Goal: Information Seeking & Learning: Learn about a topic

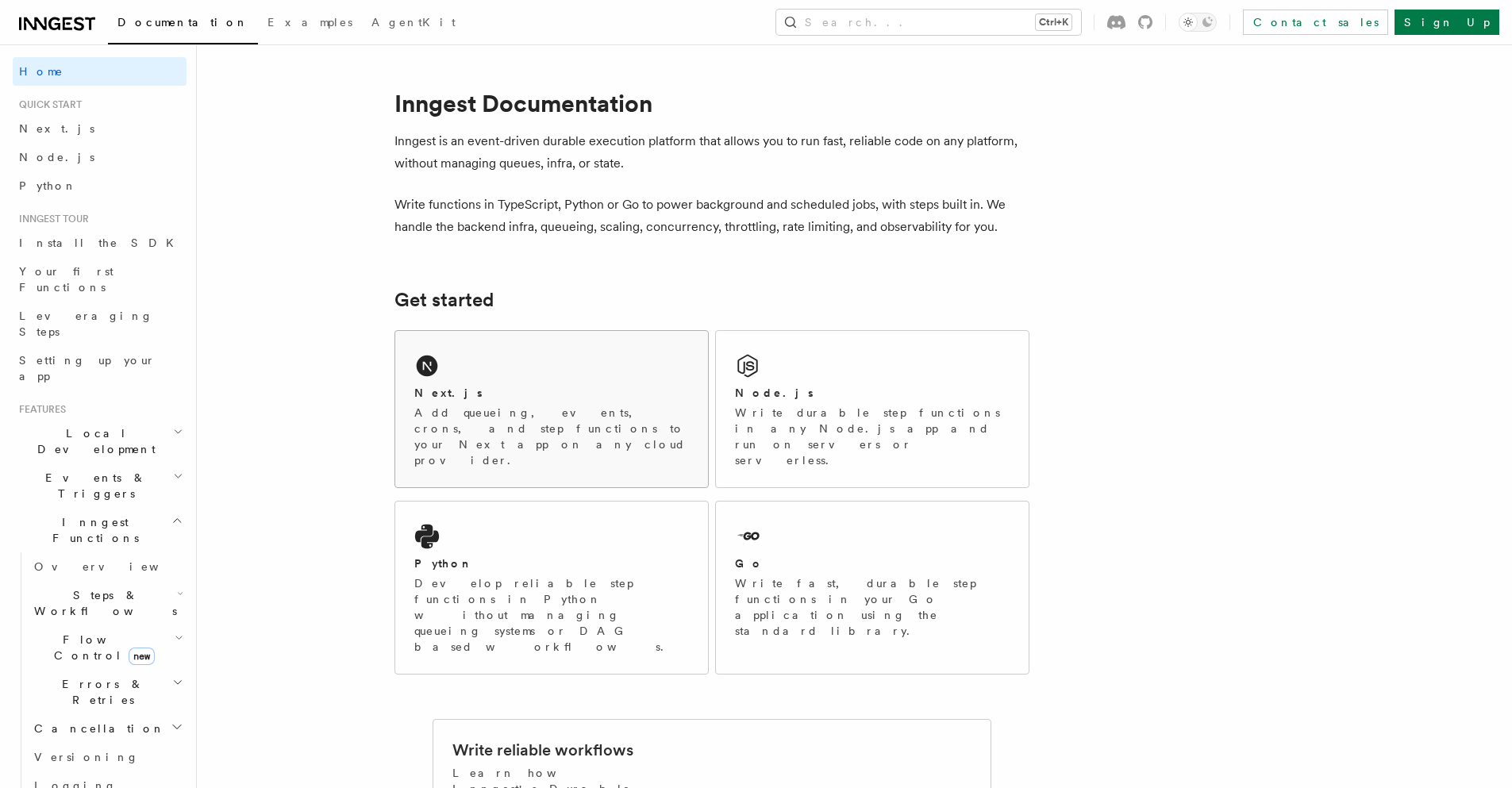
click at [525, 394] on div "Next.js" at bounding box center [552, 393] width 274 height 17
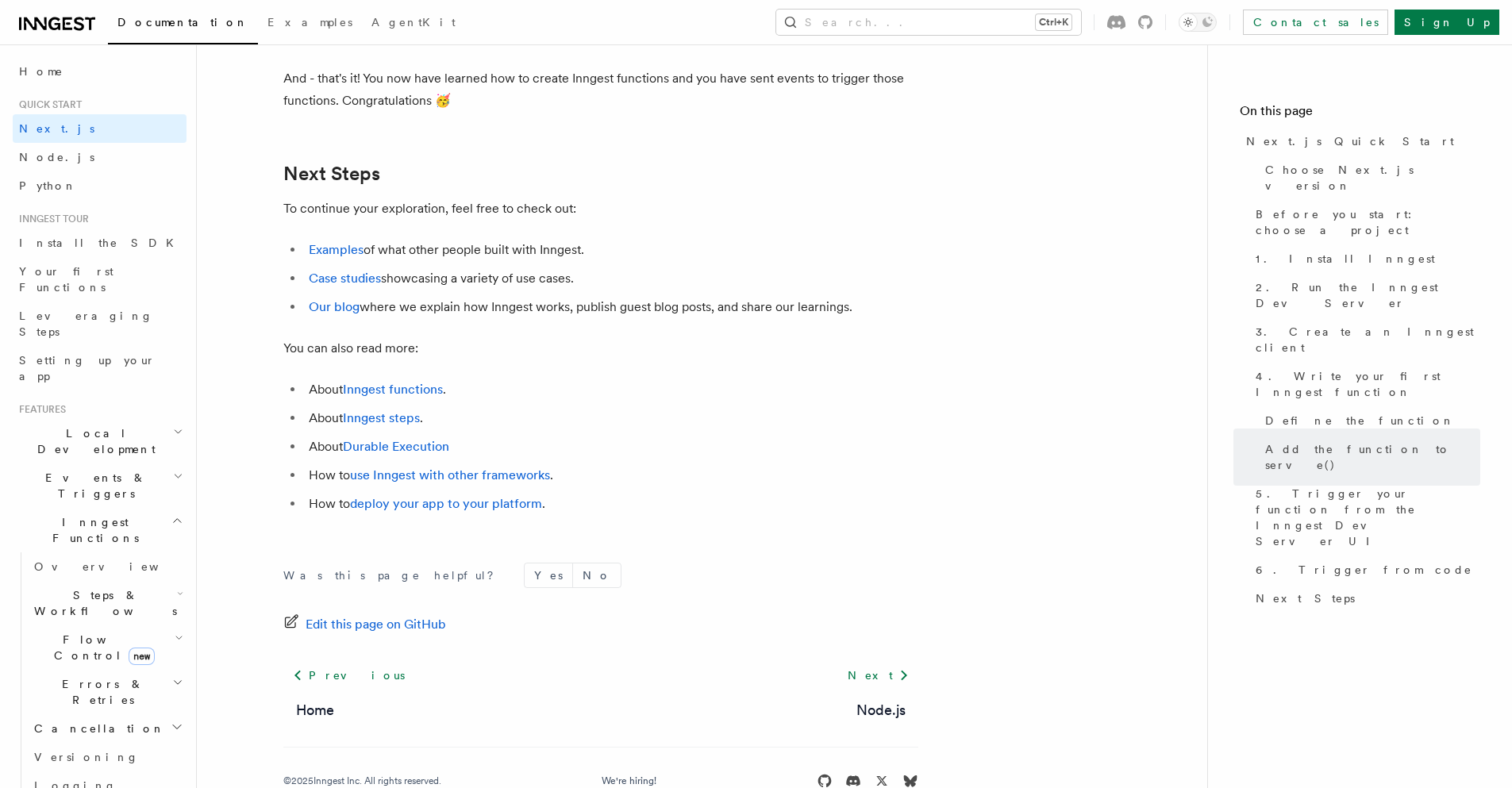
scroll to position [9901, 0]
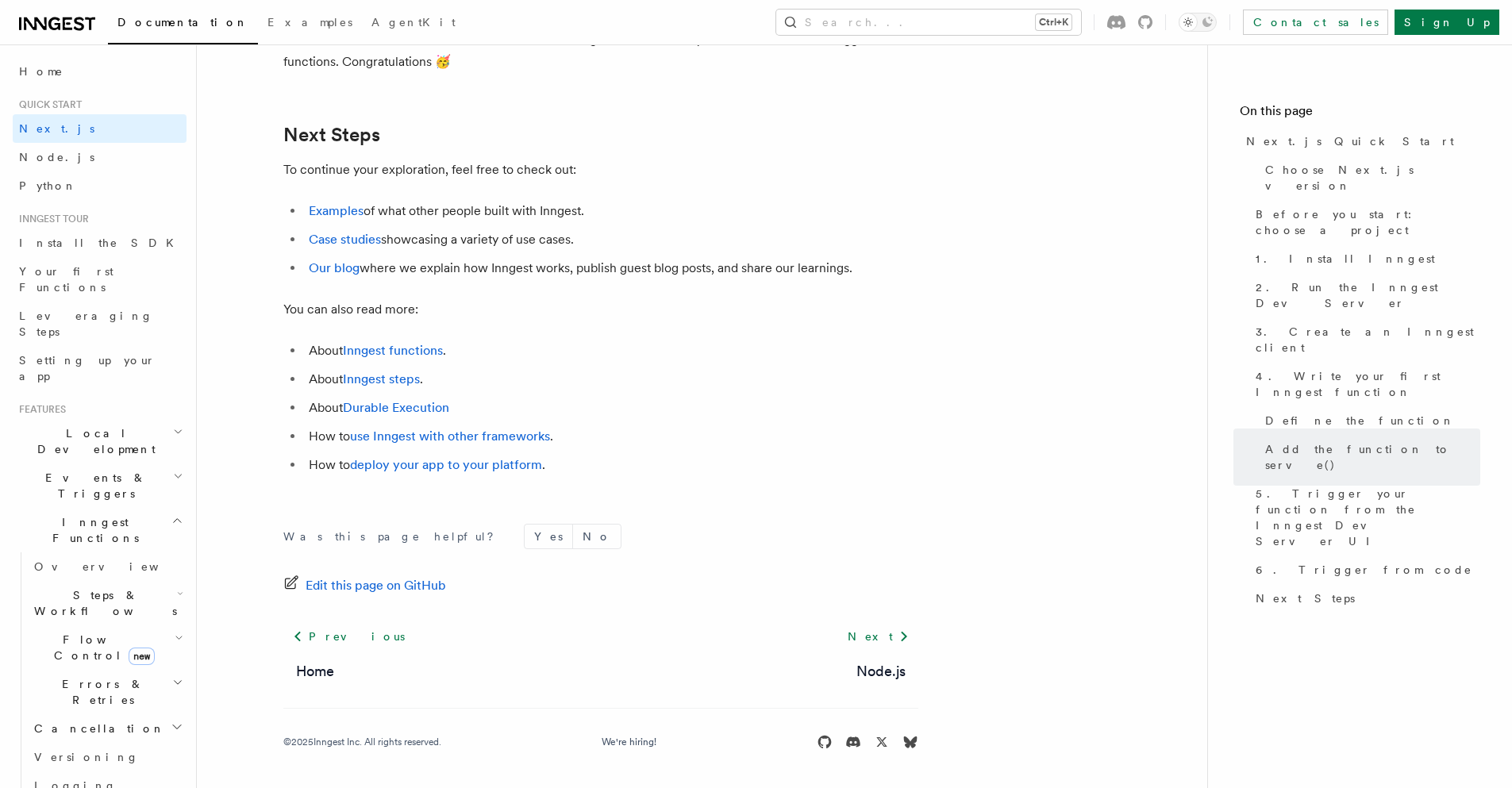
click at [173, 470] on icon "button" at bounding box center [178, 476] width 11 height 13
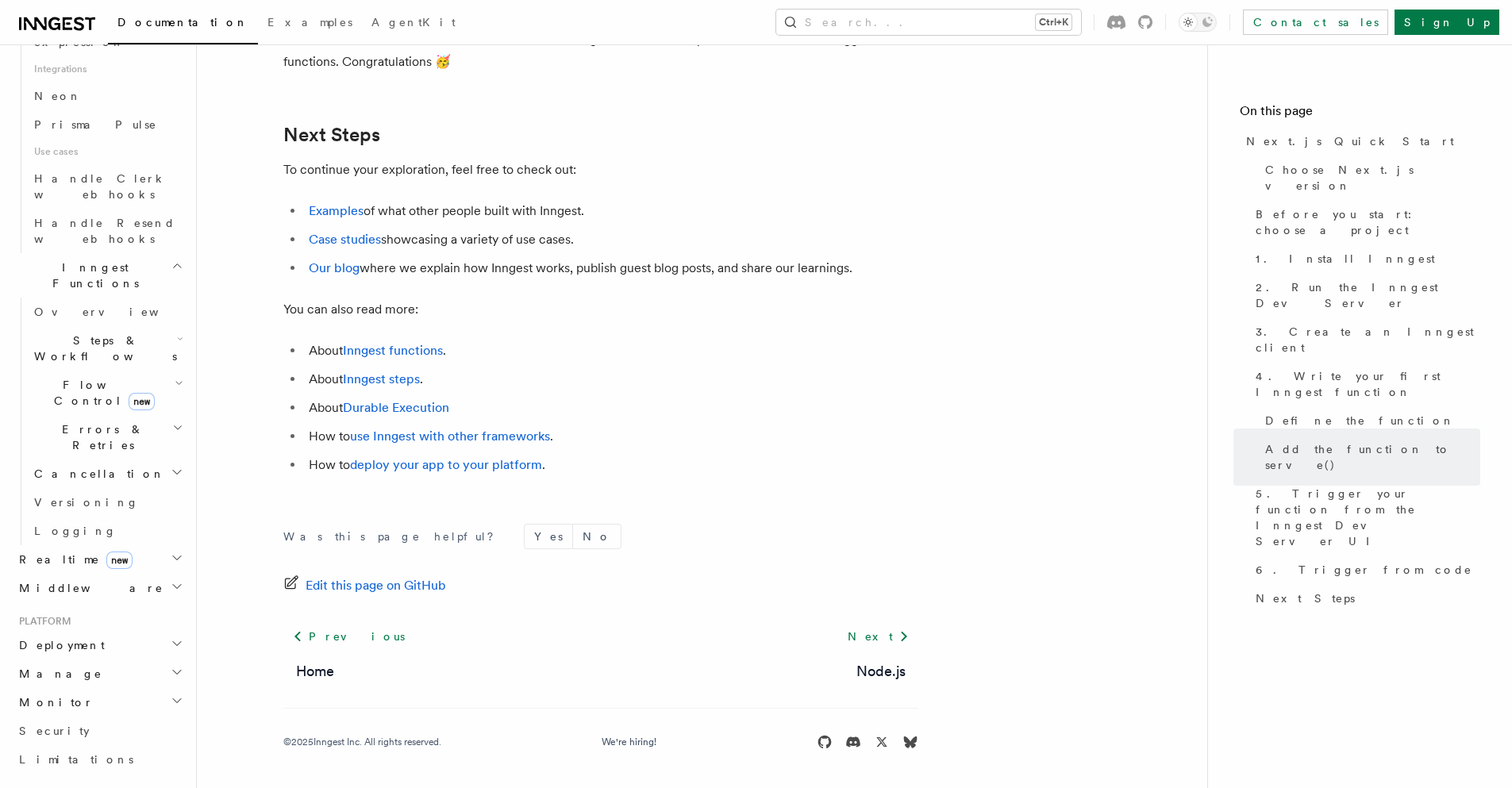
scroll to position [1100, 0]
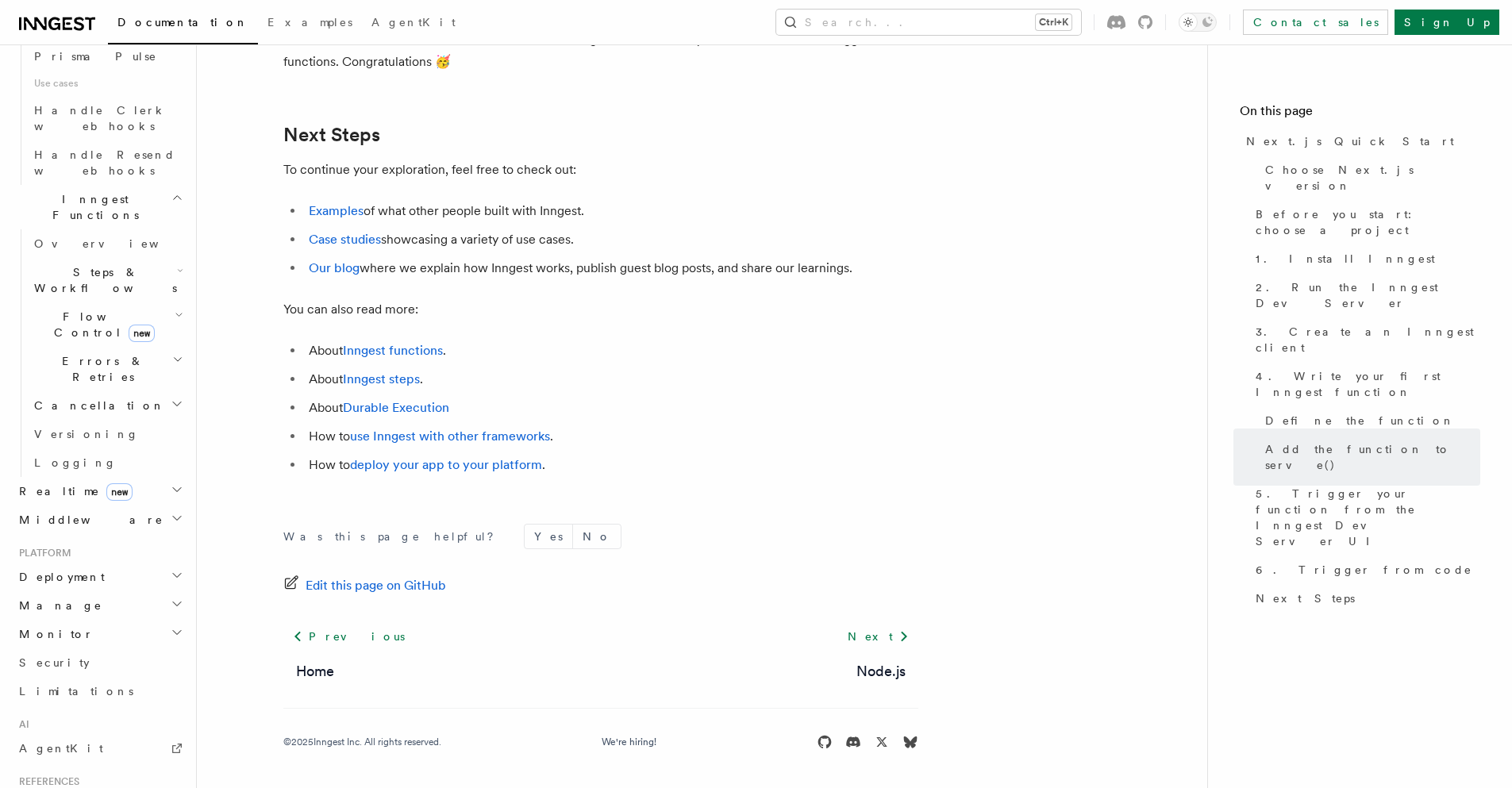
click at [171, 787] on icon "button" at bounding box center [177, 804] width 12 height 13
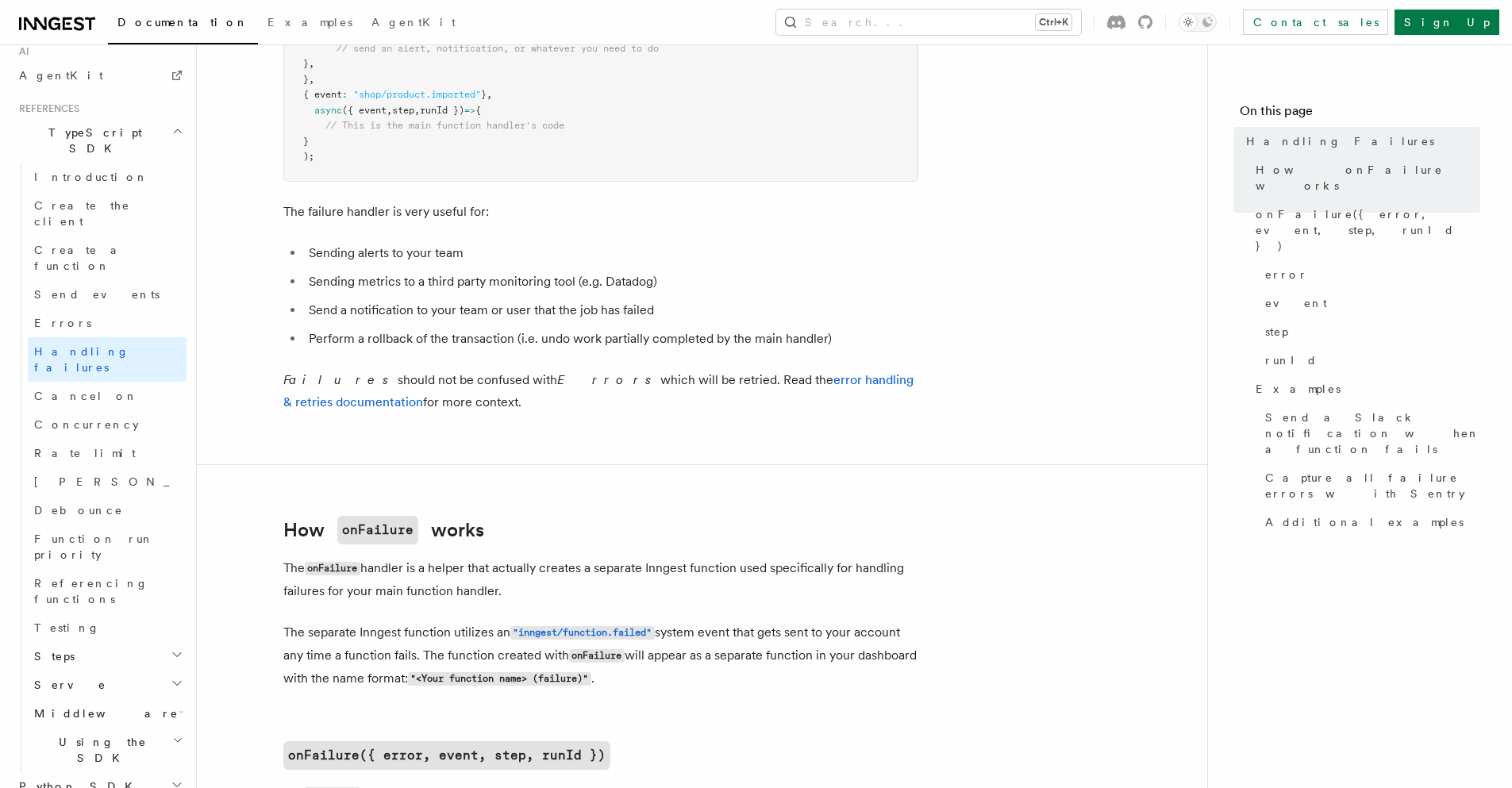
scroll to position [916, 0]
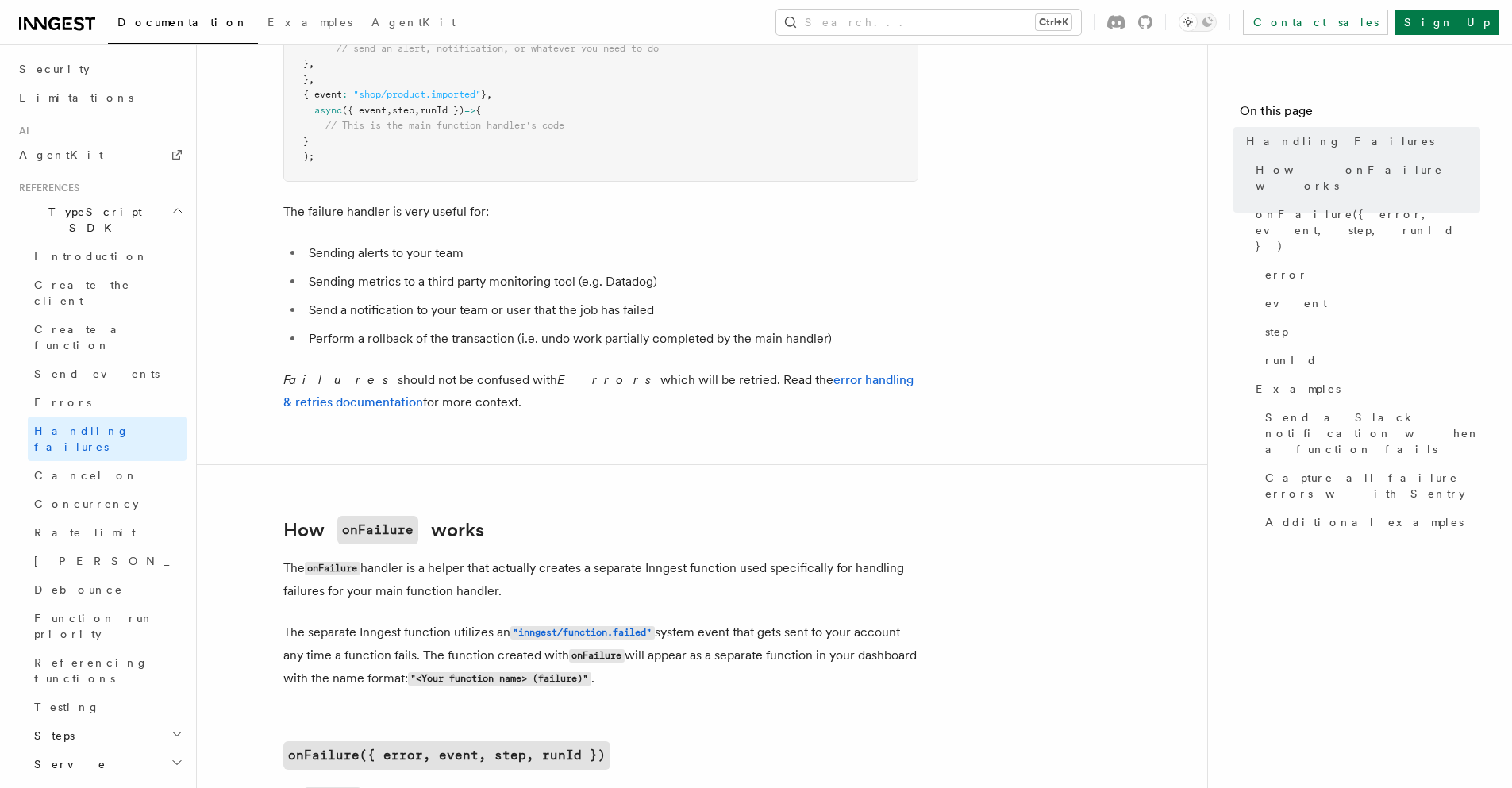
click at [170, 728] on icon "button" at bounding box center [176, 734] width 13 height 13
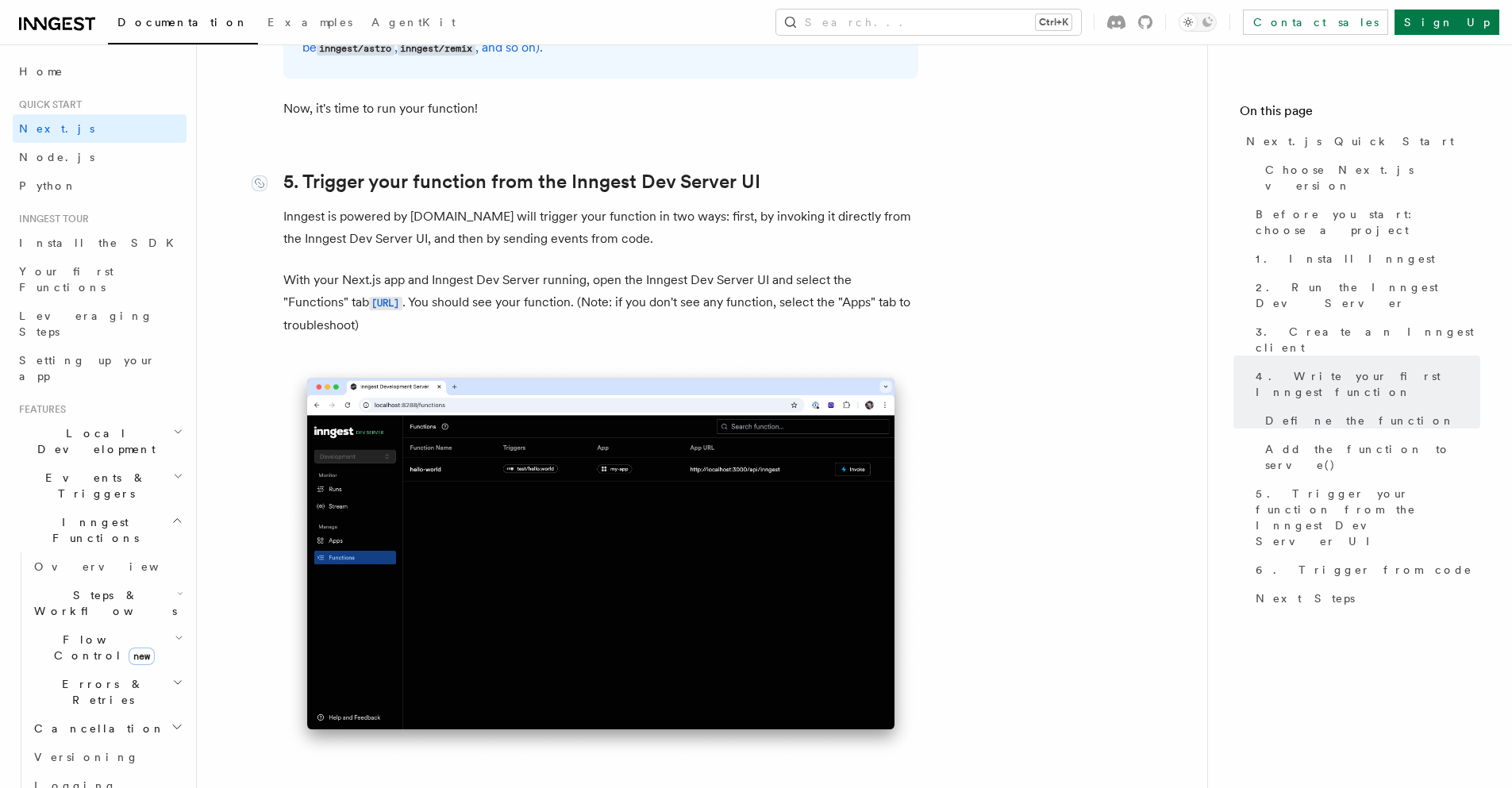
scroll to position [3571, 0]
